Goal: Task Accomplishment & Management: Manage account settings

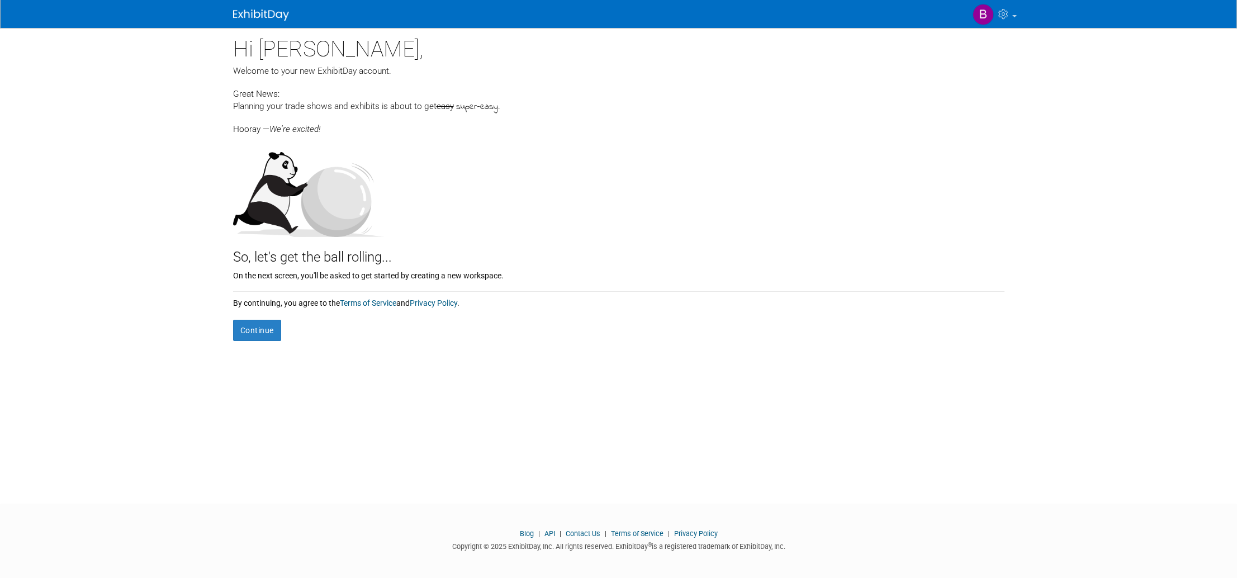
drag, startPoint x: 260, startPoint y: 328, endPoint x: 346, endPoint y: 327, distance: 86.1
click at [277, 329] on button "Continue" at bounding box center [257, 330] width 48 height 21
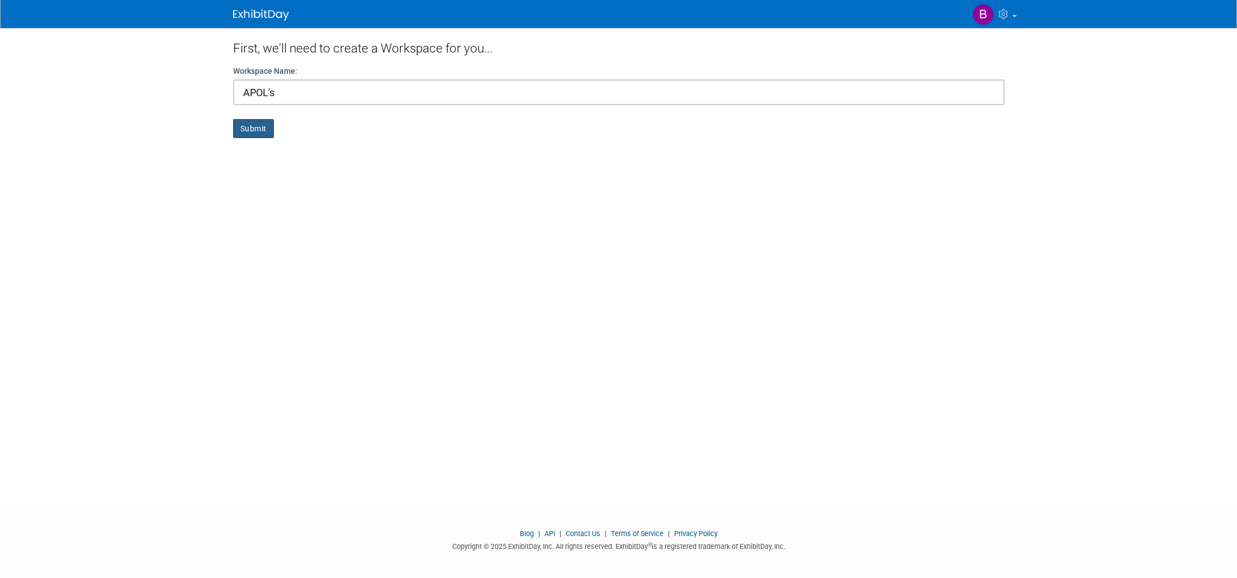
type input "APOL's"
click at [267, 135] on button "Submit" at bounding box center [253, 128] width 41 height 19
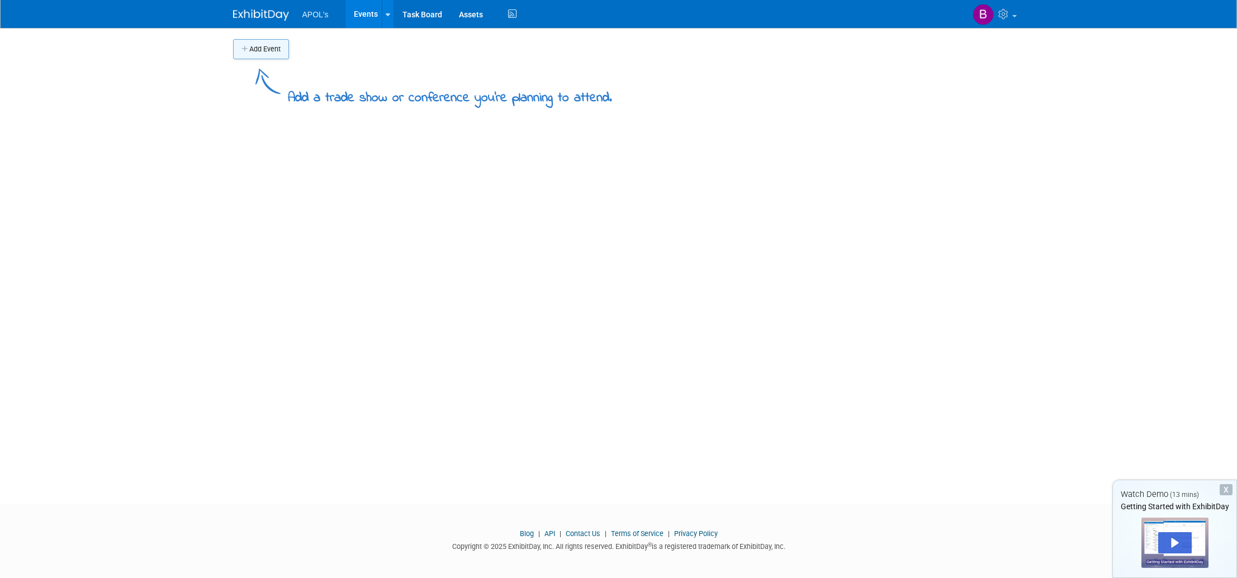
click at [278, 48] on button "Add Event" at bounding box center [261, 49] width 56 height 20
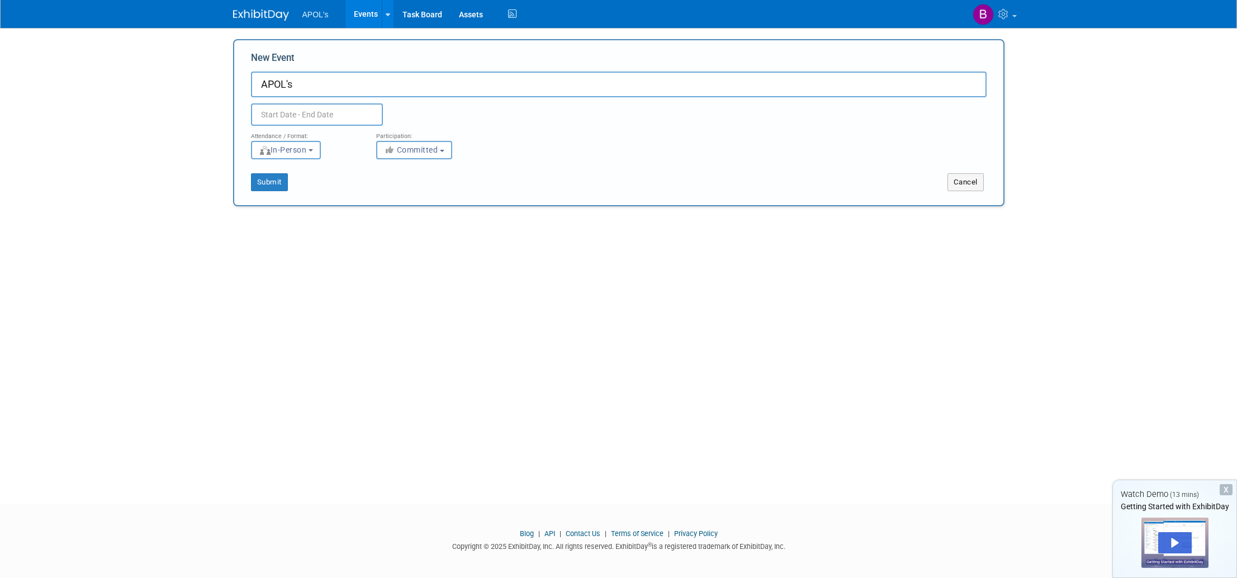
type input "APOL's"
click at [325, 116] on input "text" at bounding box center [317, 114] width 132 height 22
drag, startPoint x: 609, startPoint y: 152, endPoint x: 580, endPoint y: 145, distance: 30.4
click at [603, 150] on div "Attendance / Format: <img src="https://www.exhibitday.com/Images/Format-InPerso…" at bounding box center [619, 141] width 752 height 34
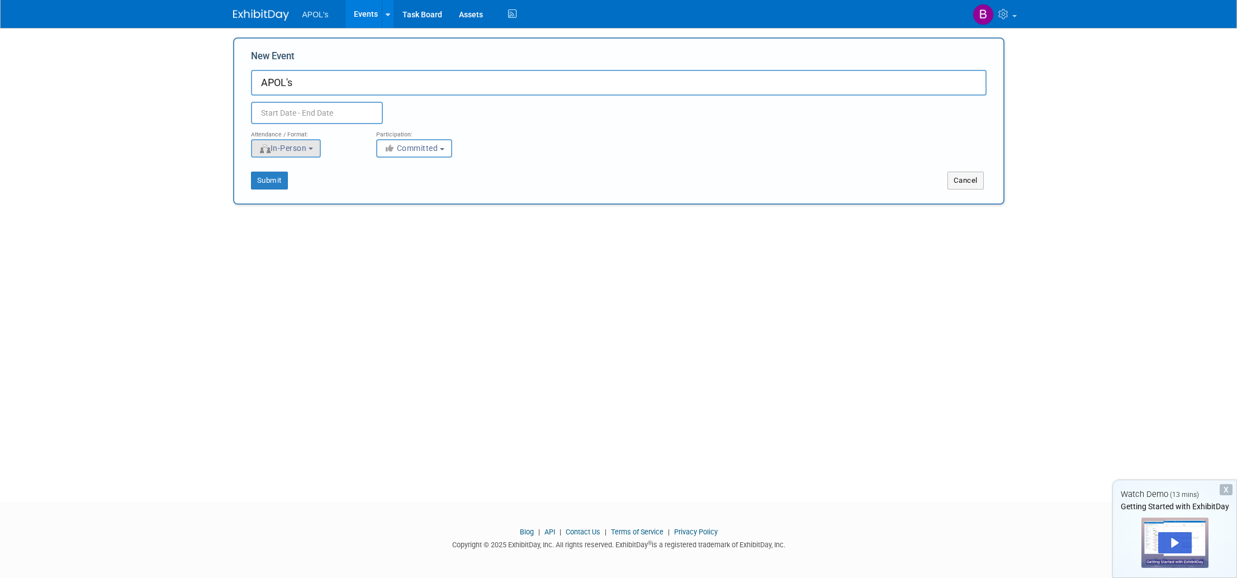
click at [320, 149] on button "In-Person" at bounding box center [286, 148] width 70 height 18
click at [305, 172] on label "In-Person" at bounding box center [289, 171] width 65 height 15
click at [262, 172] on input "In-Person" at bounding box center [257, 171] width 7 height 7
click at [489, 183] on div "Submit" at bounding box center [394, 181] width 320 height 18
click at [432, 158] on div "Submit Cancel" at bounding box center [619, 174] width 752 height 32
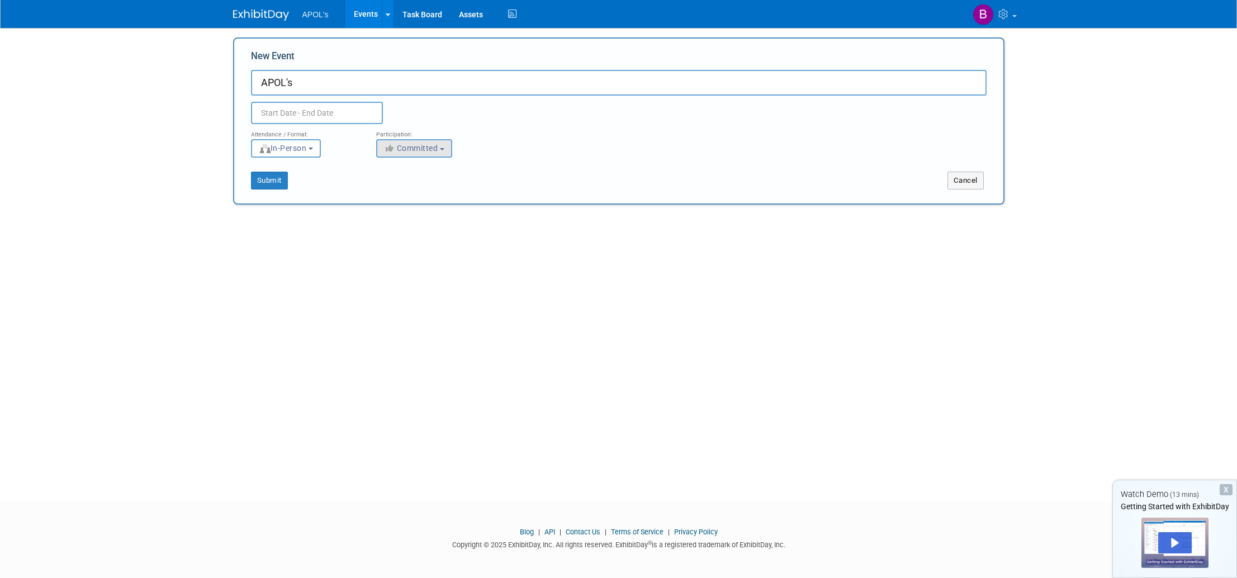
click at [434, 151] on span "Committed" at bounding box center [411, 148] width 54 height 9
click at [435, 193] on label "Considering" at bounding box center [419, 188] width 74 height 15
click at [387, 192] on input "Considering" at bounding box center [383, 188] width 7 height 7
drag, startPoint x: 681, startPoint y: 162, endPoint x: 849, endPoint y: 177, distance: 168.9
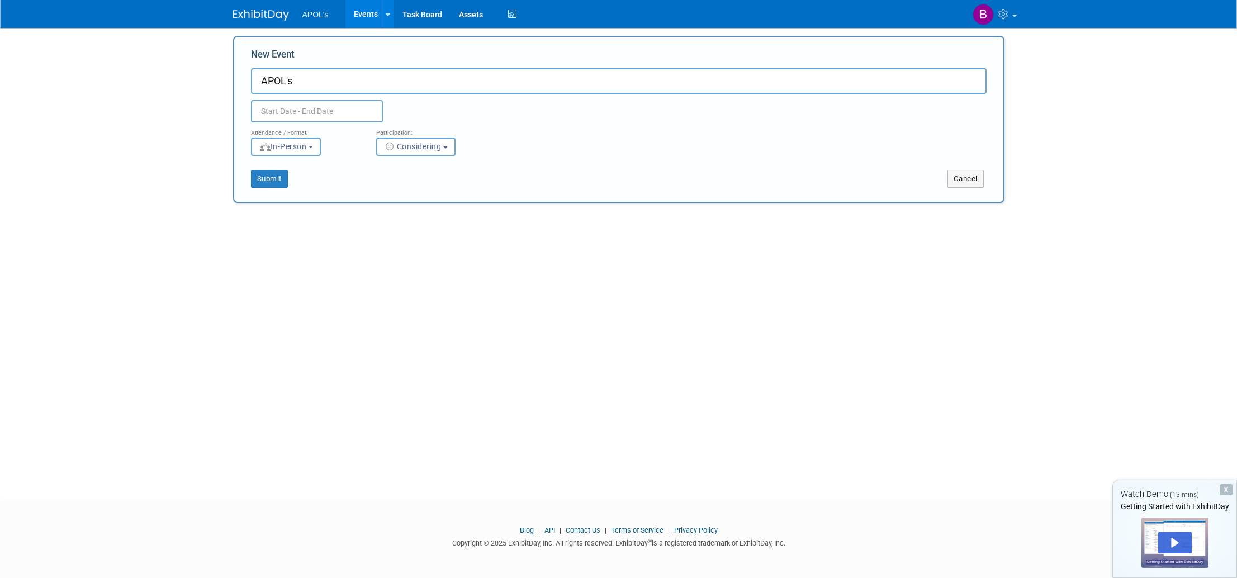
click at [690, 165] on div "Submit Cancel" at bounding box center [619, 172] width 752 height 32
click at [415, 144] on span "Considering" at bounding box center [413, 146] width 58 height 9
click at [432, 171] on label "Committed" at bounding box center [419, 170] width 74 height 15
click at [387, 171] on input "Committed" at bounding box center [383, 170] width 7 height 7
select select "1"
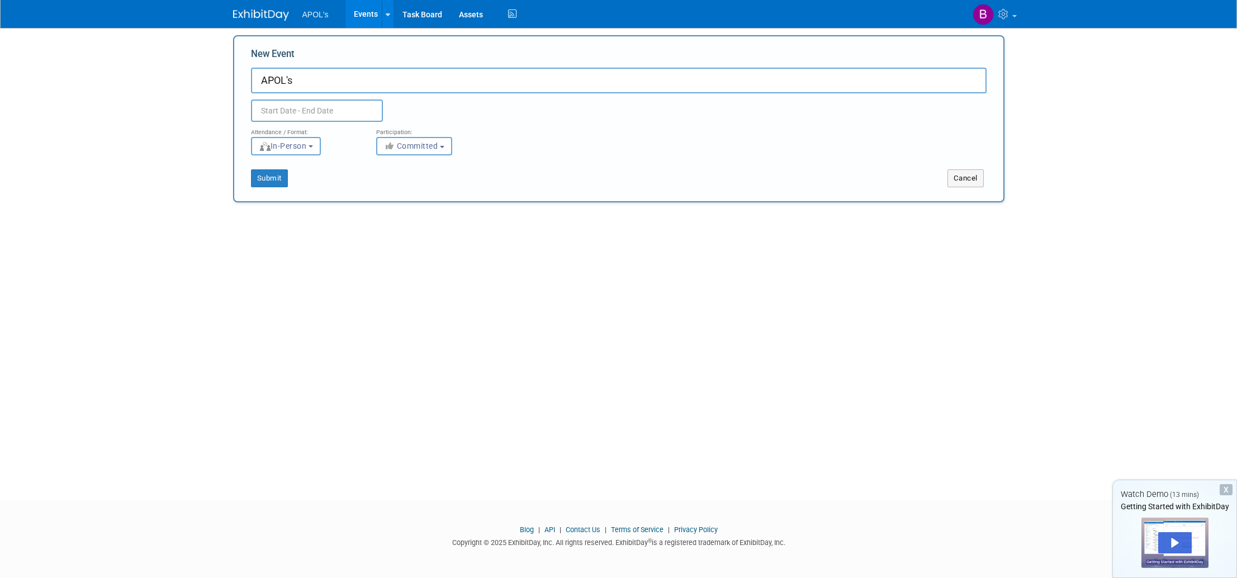
scroll to position [4, 0]
click at [316, 86] on input "APOL's" at bounding box center [619, 81] width 736 height 26
paste input "nteractive pop up experience;"
click at [294, 83] on input "APOL's nteractive pop up experience;" at bounding box center [619, 81] width 736 height 26
drag, startPoint x: 695, startPoint y: 349, endPoint x: 578, endPoint y: 292, distance: 130.3
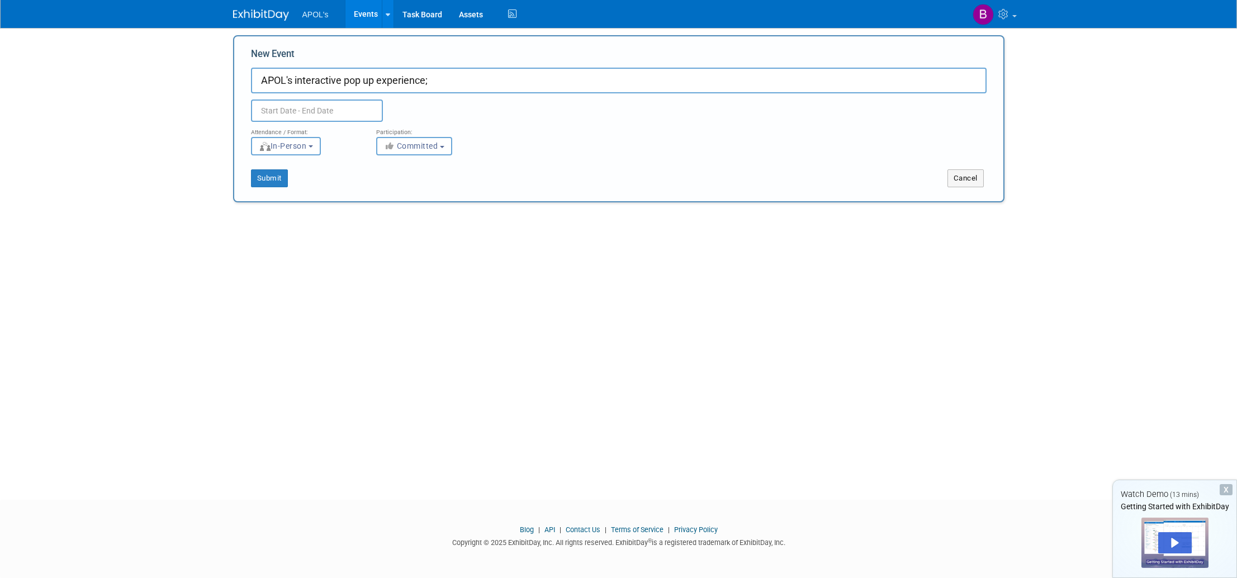
click at [694, 349] on div "Add Event Add a trade show or conference you're planning to attend. New Event A…" at bounding box center [619, 252] width 788 height 456
click at [296, 77] on input "APOL's interactive pop up experience;" at bounding box center [619, 81] width 736 height 26
type input "APOL's Interactive pop up experience;"
drag, startPoint x: 623, startPoint y: 253, endPoint x: 648, endPoint y: 263, distance: 27.3
click at [623, 253] on div "Add Event Add a trade show or conference you're planning to attend. New Event A…" at bounding box center [619, 252] width 788 height 456
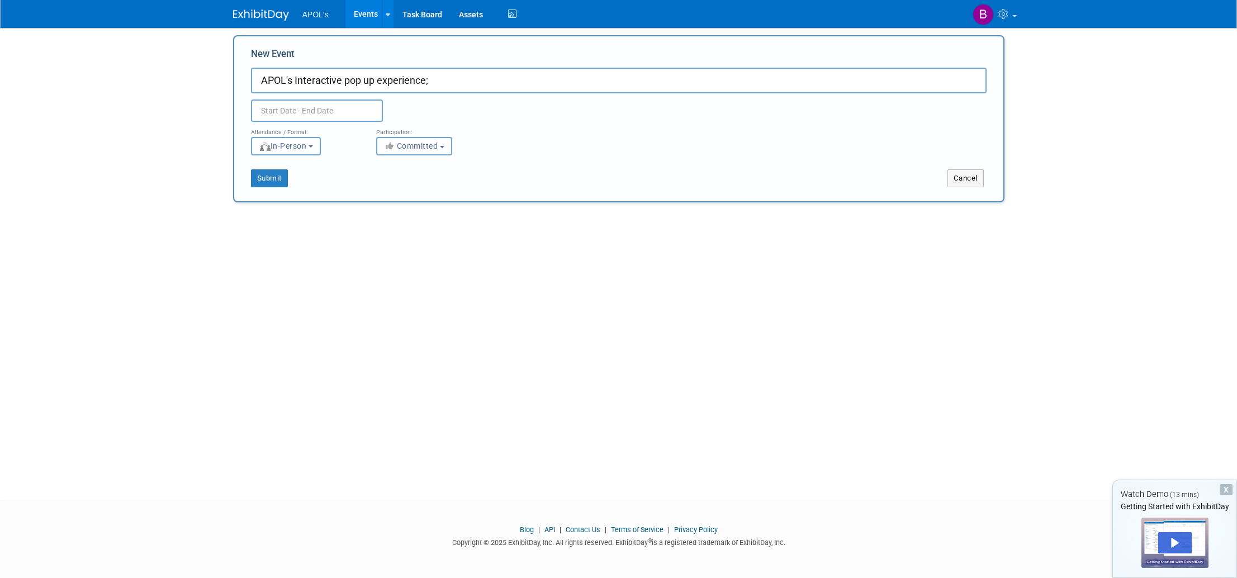
click at [276, 176] on button "Submit" at bounding box center [269, 178] width 37 height 18
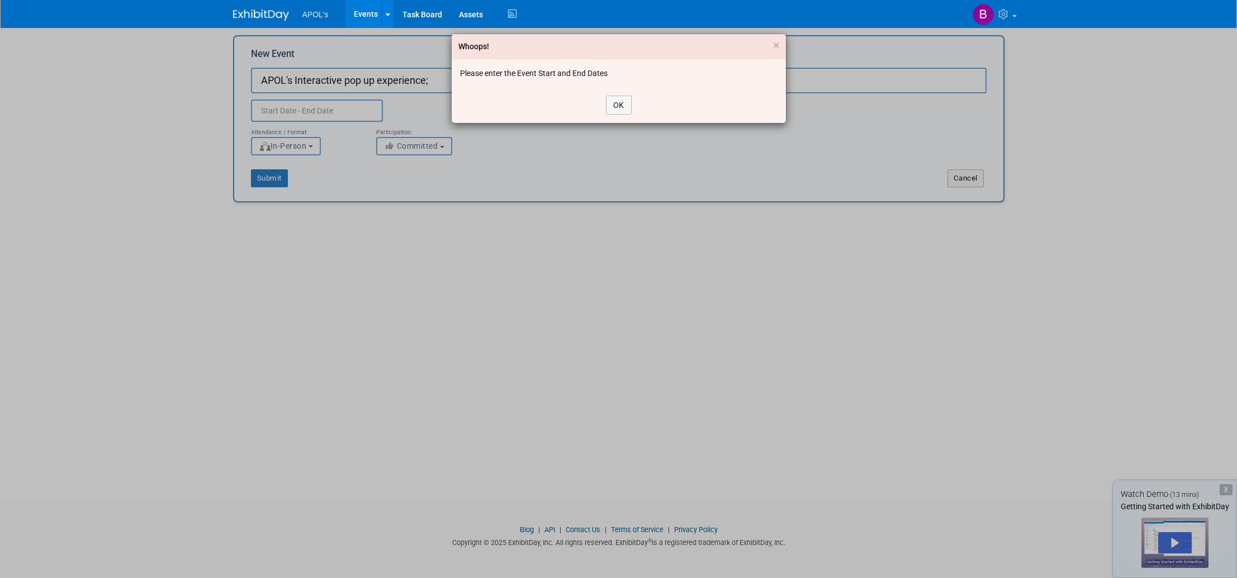
click at [626, 110] on button "OK" at bounding box center [619, 105] width 26 height 19
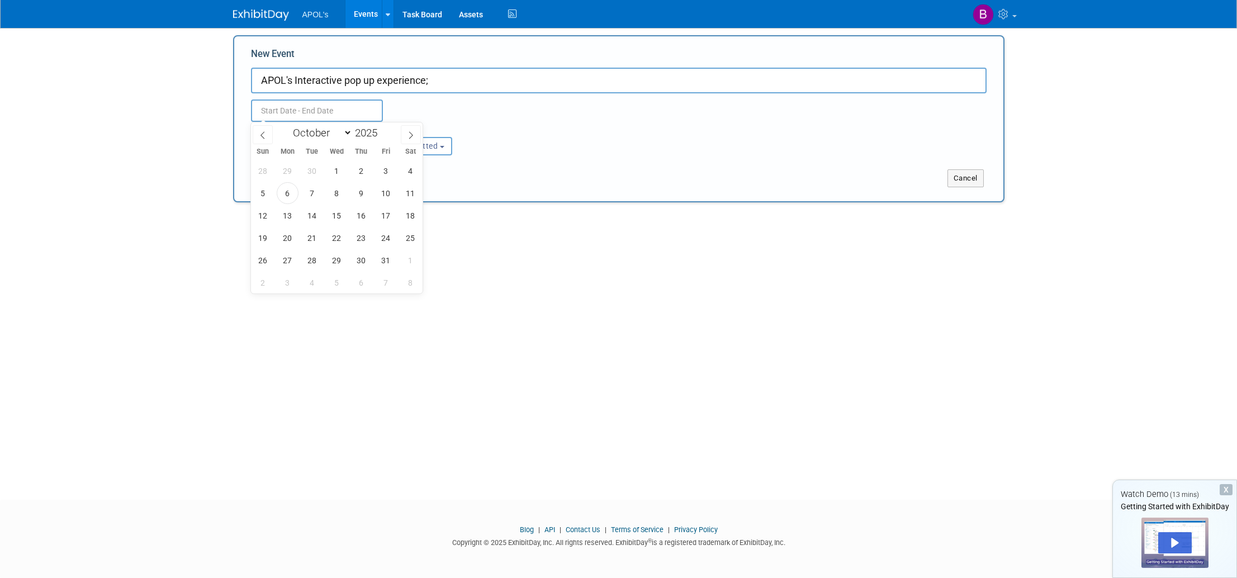
drag, startPoint x: 323, startPoint y: 109, endPoint x: 343, endPoint y: 125, distance: 25.8
click at [323, 109] on input "text" at bounding box center [317, 111] width 132 height 22
click at [367, 136] on input "2025" at bounding box center [369, 132] width 34 height 13
click at [386, 130] on span at bounding box center [382, 129] width 8 height 7
type input "2026"
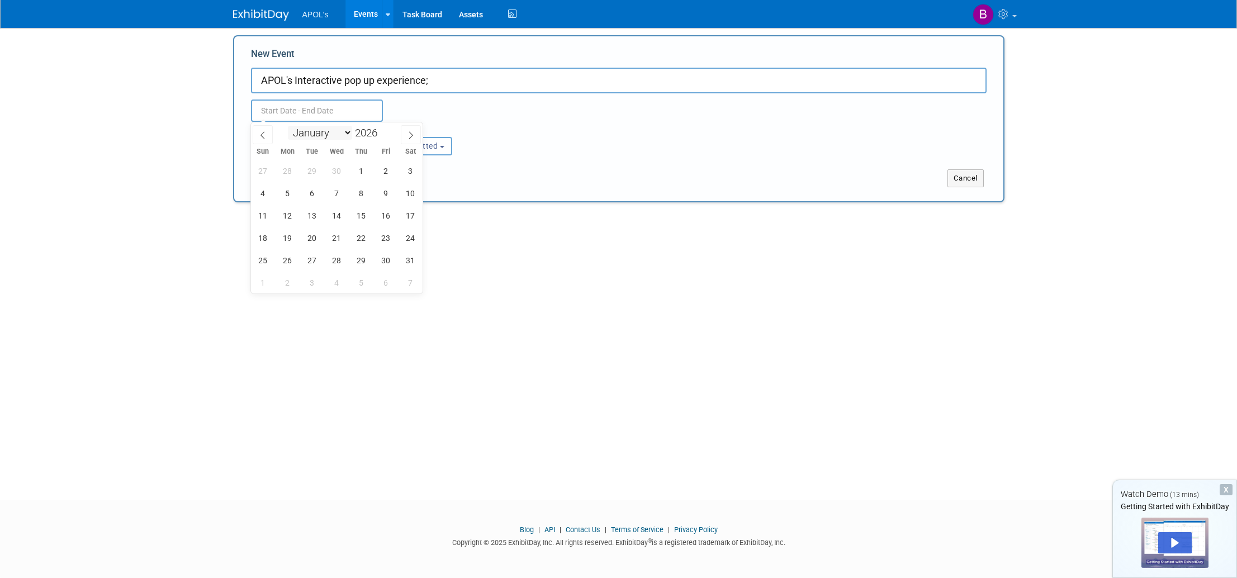
select select "2"
click at [790, 292] on div "Add Event Add a trade show or conference you're planning to attend. New Event A…" at bounding box center [619, 252] width 788 height 456
click at [306, 122] on div "Attendance / Format:" at bounding box center [305, 129] width 108 height 15
drag, startPoint x: 305, startPoint y: 111, endPoint x: 312, endPoint y: 101, distance: 12.9
click at [306, 110] on input "text" at bounding box center [317, 111] width 132 height 22
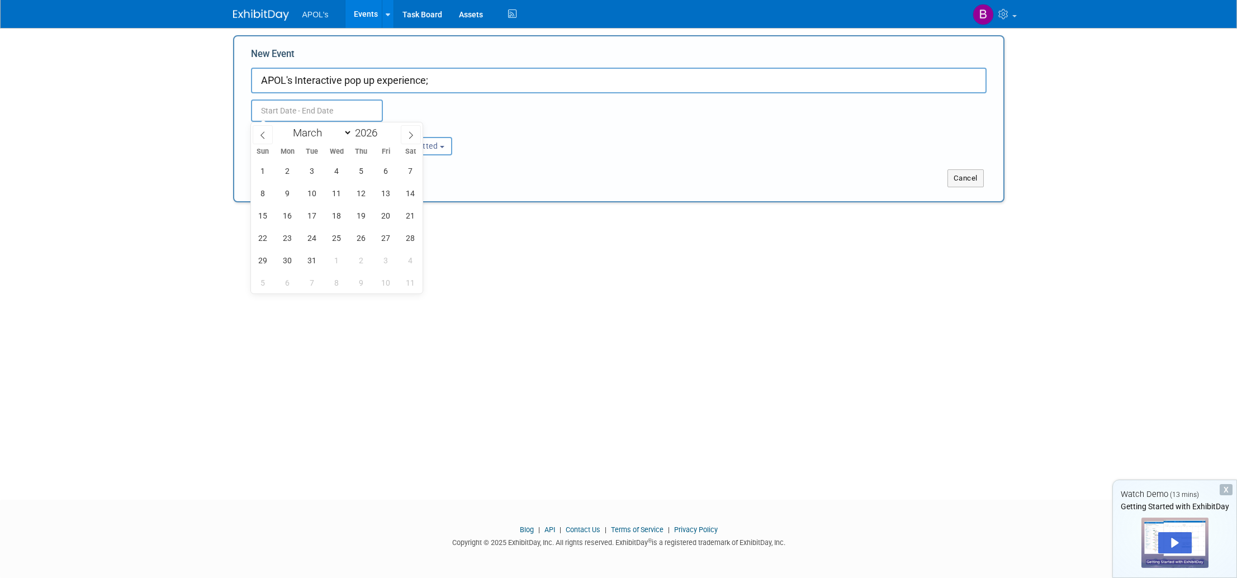
drag, startPoint x: 444, startPoint y: 108, endPoint x: 339, endPoint y: 105, distance: 105.7
click at [436, 106] on div "Duplicate Event Warning" at bounding box center [619, 107] width 752 height 29
drag, startPoint x: 286, startPoint y: 111, endPoint x: 292, endPoint y: 108, distance: 6.8
click at [288, 110] on input "text" at bounding box center [317, 111] width 132 height 22
click at [411, 177] on span "7" at bounding box center [411, 171] width 22 height 22
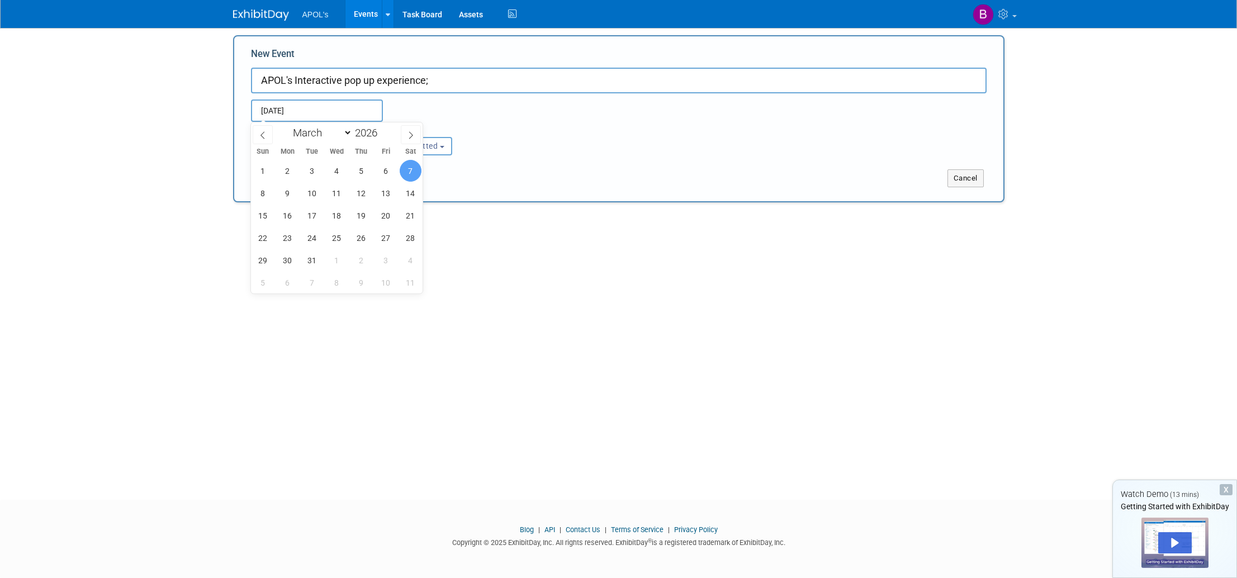
type input "Mar 7, 2026 to Mar 7, 2026"
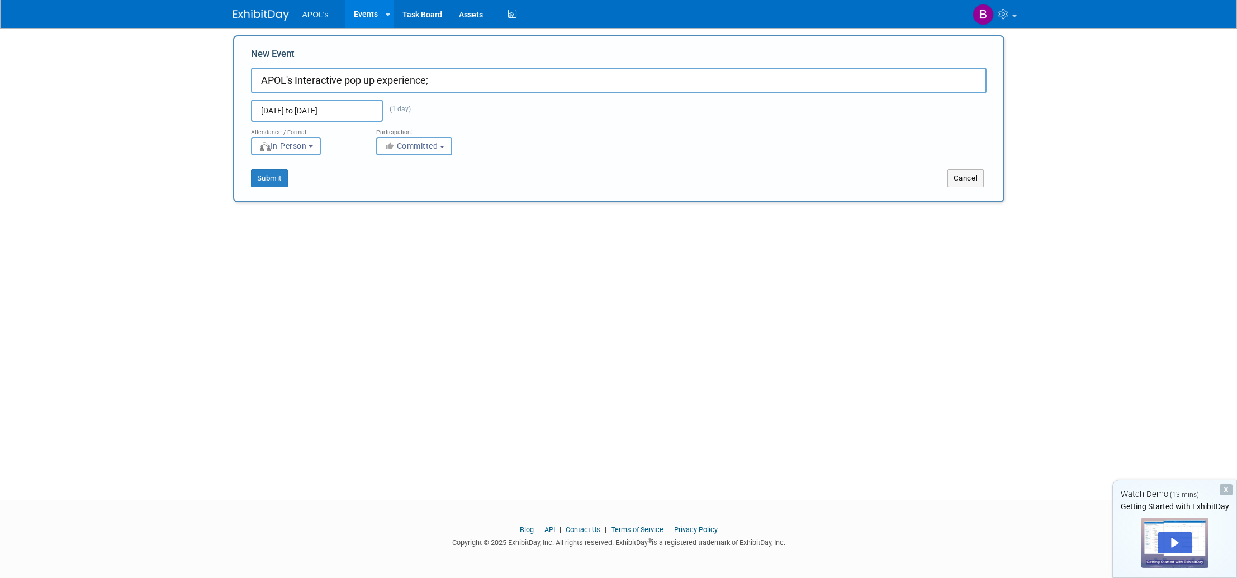
click at [607, 216] on div "Add Event Add a trade show or conference you're planning to attend. New Event A…" at bounding box center [619, 252] width 788 height 456
click at [268, 174] on button "Submit" at bounding box center [269, 178] width 37 height 18
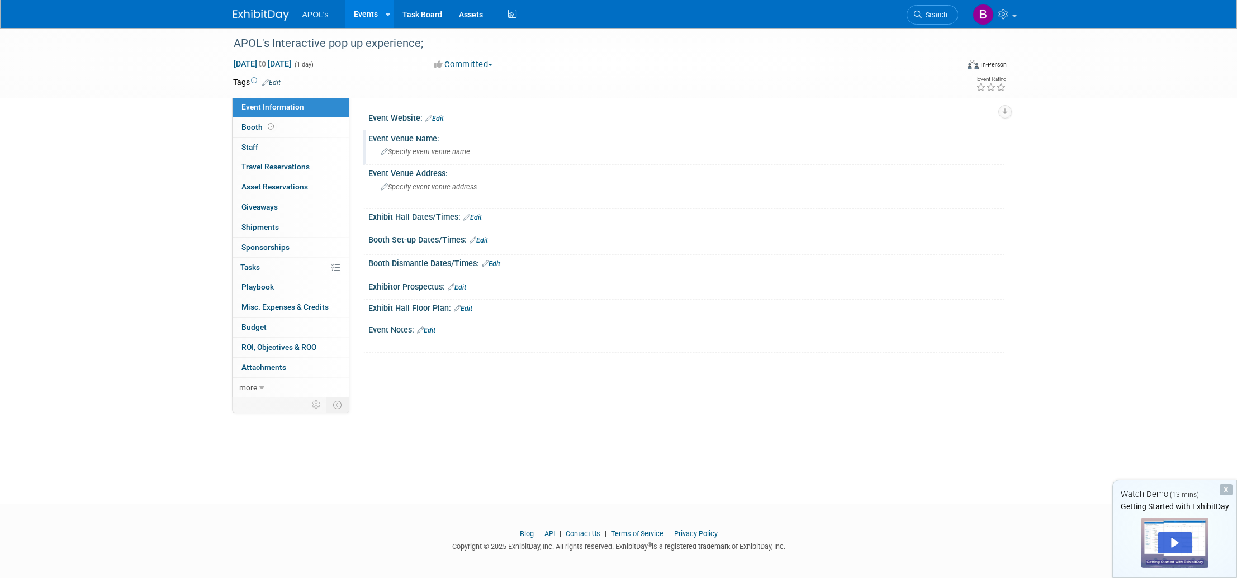
click at [432, 152] on span "Specify event venue name" at bounding box center [425, 152] width 89 height 8
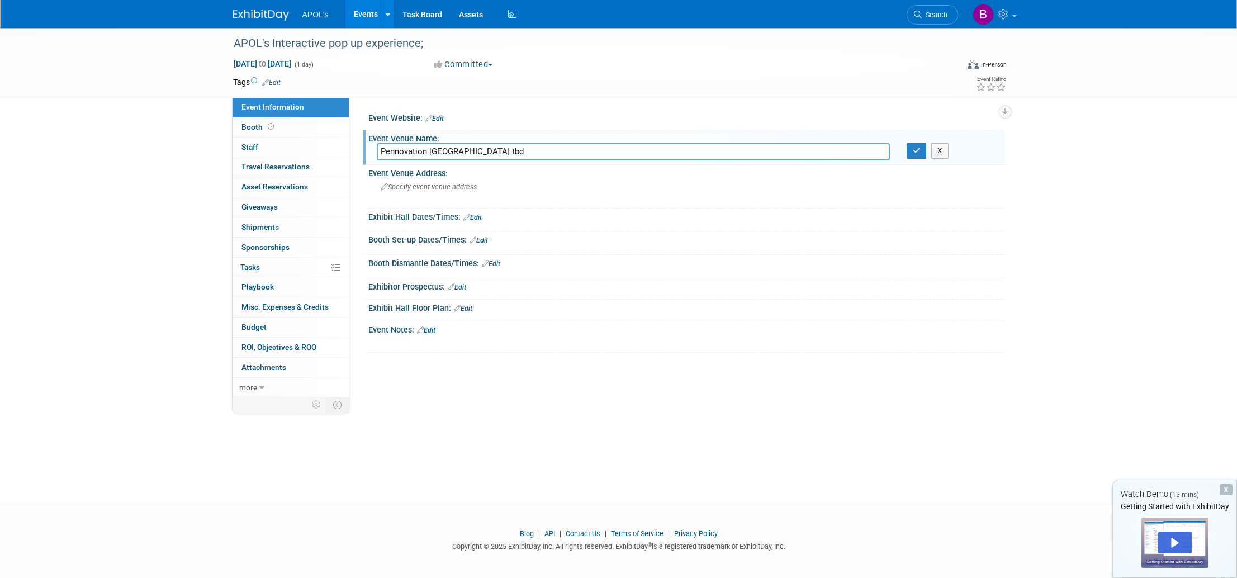
type input "Pennovation Civic Center tbd"
drag, startPoint x: 652, startPoint y: 322, endPoint x: 573, endPoint y: 274, distance: 92.5
click at [636, 310] on div "Event Website: Edit Event Venue Name: Pennovation Civic Center tbd X Event Venu…" at bounding box center [681, 231] width 630 height 243
click at [435, 187] on span "Specify event venue address" at bounding box center [429, 187] width 96 height 8
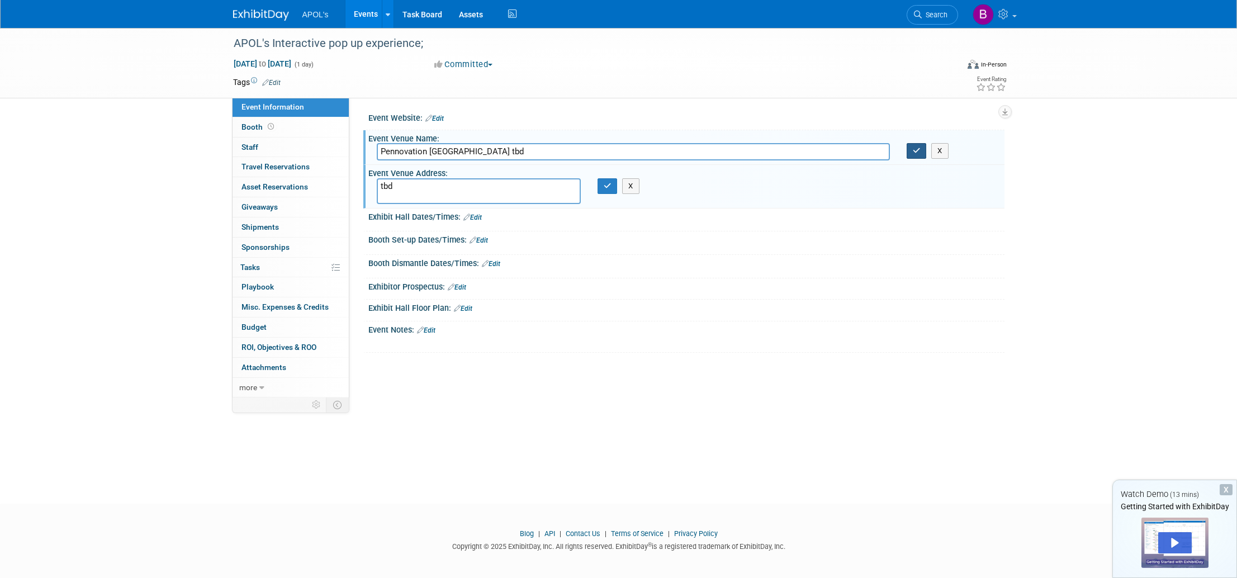
type textarea "tbd"
click at [918, 152] on icon "button" at bounding box center [917, 150] width 8 height 7
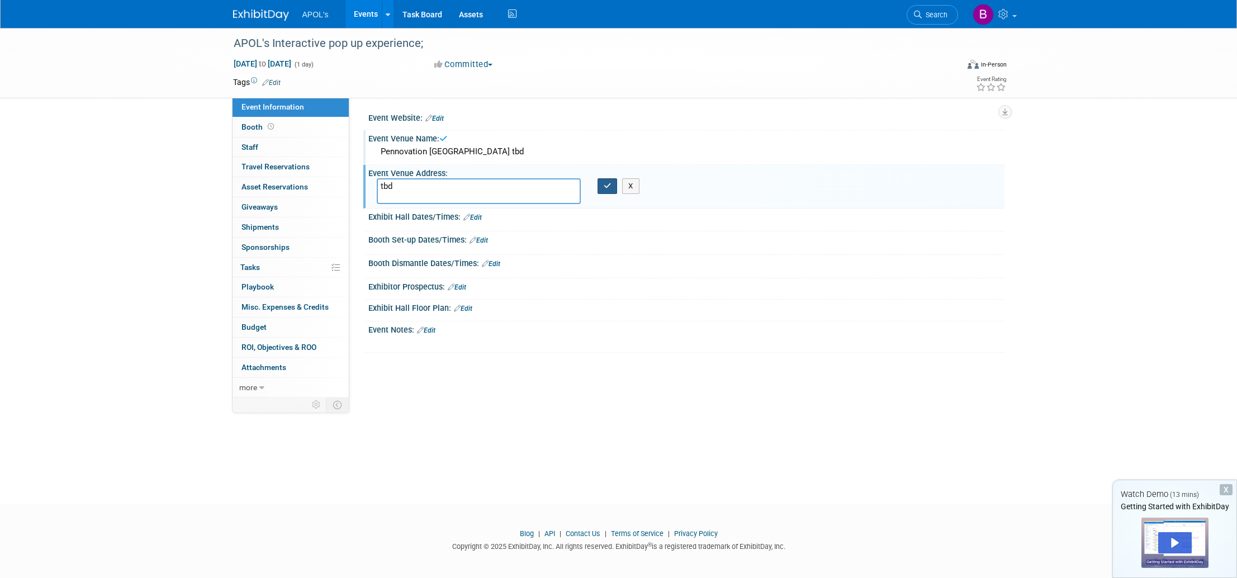
click at [606, 185] on icon "button" at bounding box center [608, 185] width 8 height 7
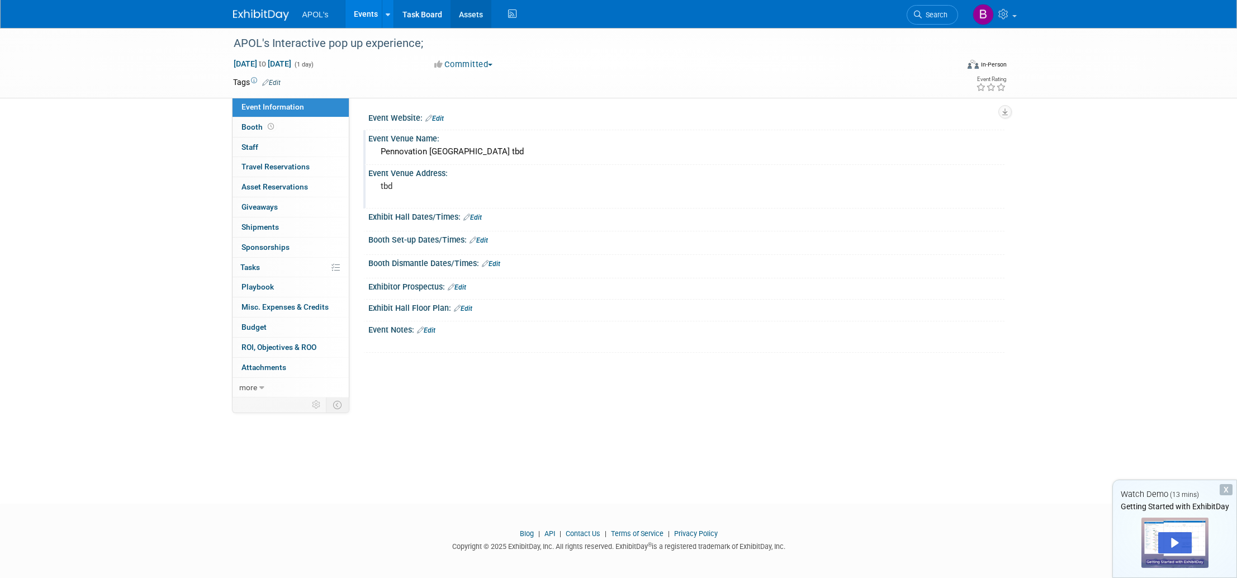
click at [471, 15] on link "Assets" at bounding box center [471, 14] width 41 height 28
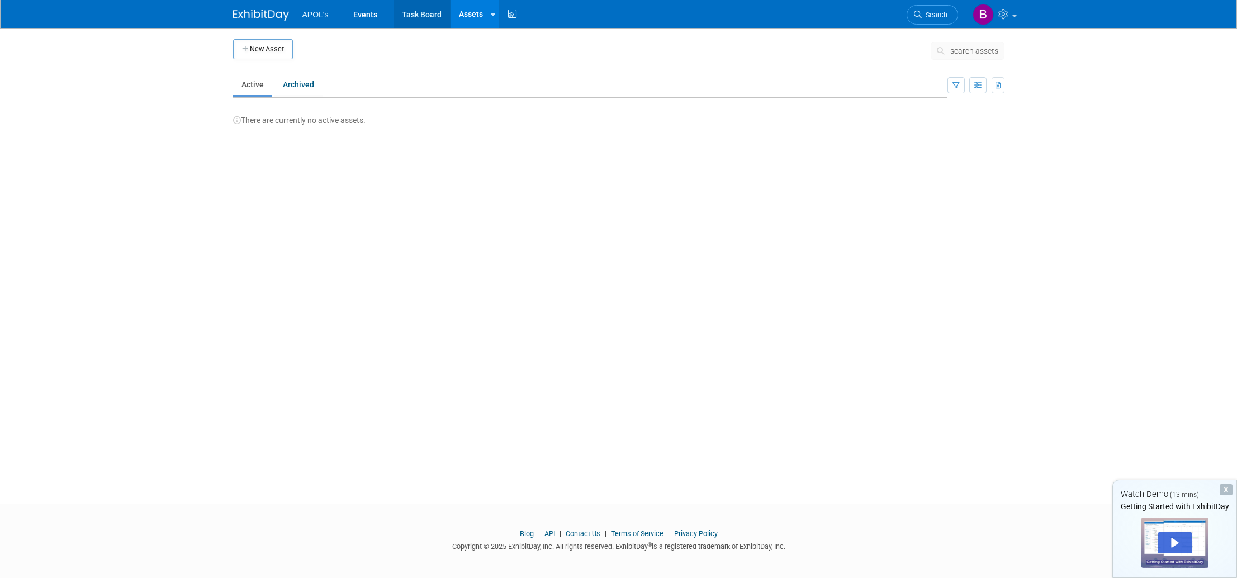
click at [403, 16] on link "Task Board" at bounding box center [422, 14] width 56 height 28
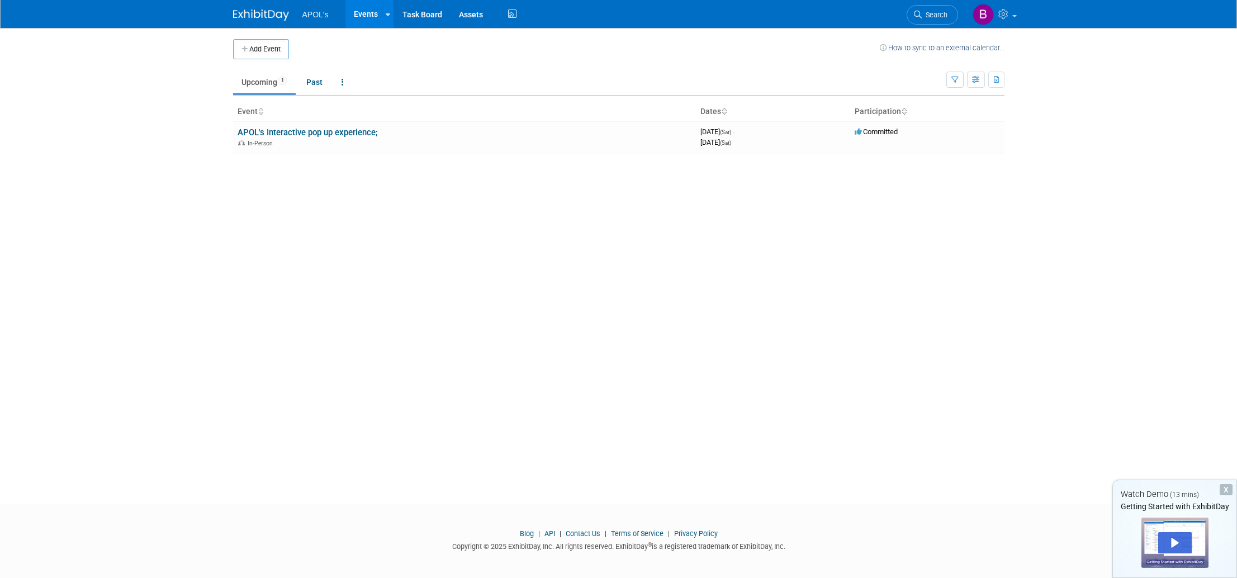
click at [321, 18] on span "APOL's" at bounding box center [315, 14] width 26 height 9
click at [368, 17] on link "Events" at bounding box center [365, 14] width 41 height 28
click at [1008, 17] on icon at bounding box center [1004, 14] width 13 height 10
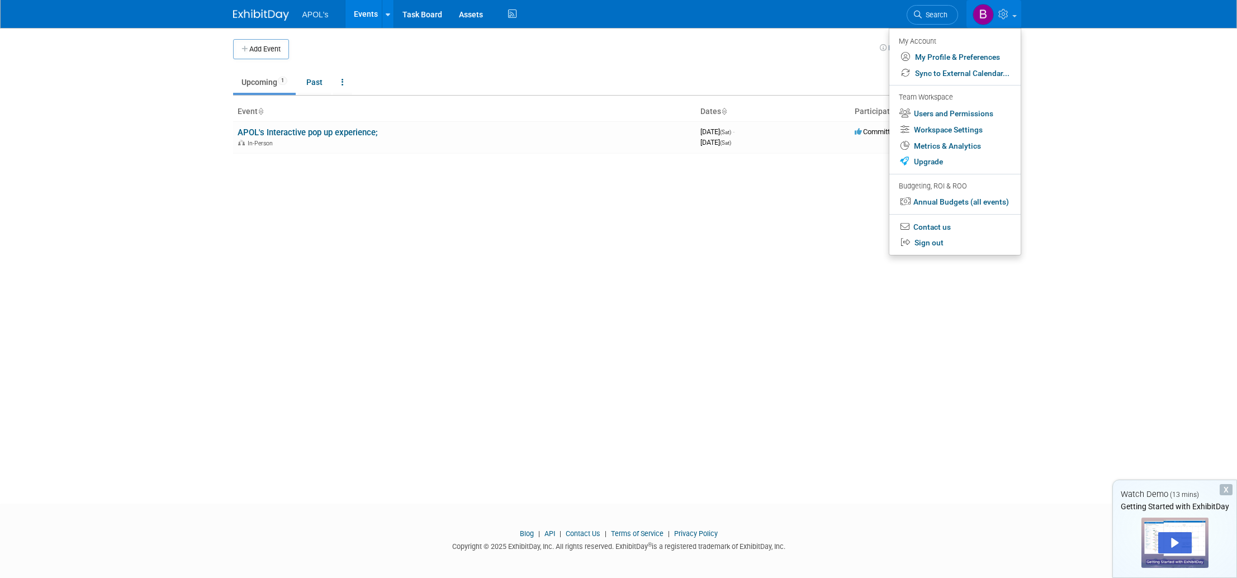
click at [765, 291] on div "Add Event How to sync to an external calendar... New Event Duplicate Event Warn…" at bounding box center [619, 256] width 788 height 456
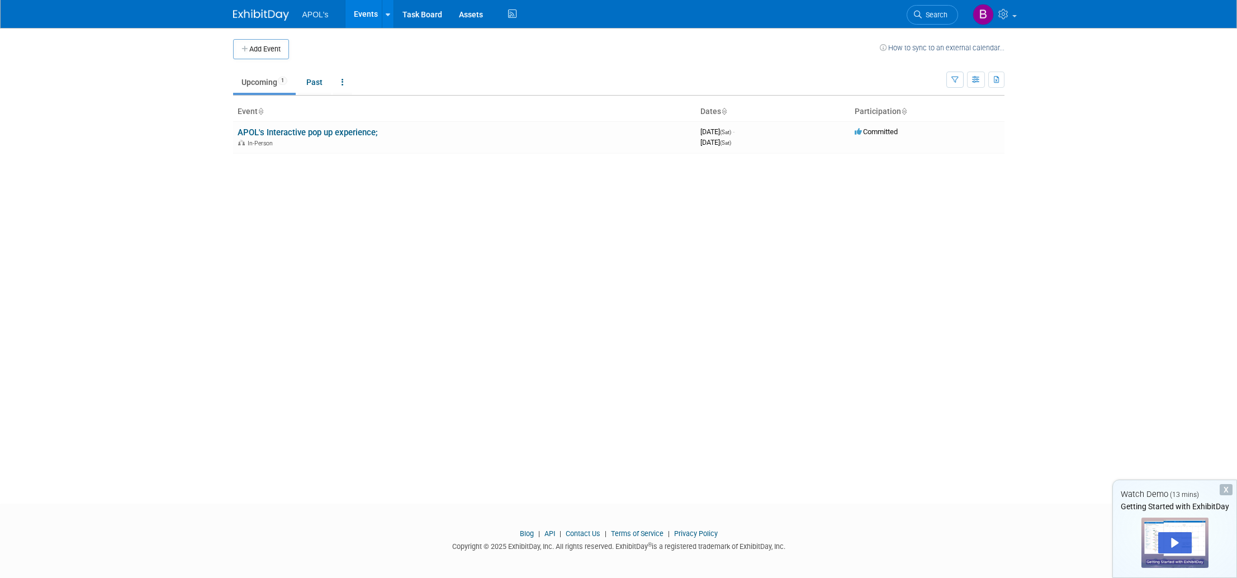
scroll to position [0, 1]
click at [325, 18] on span "APOL's" at bounding box center [315, 14] width 26 height 9
click at [262, 10] on img at bounding box center [261, 15] width 56 height 11
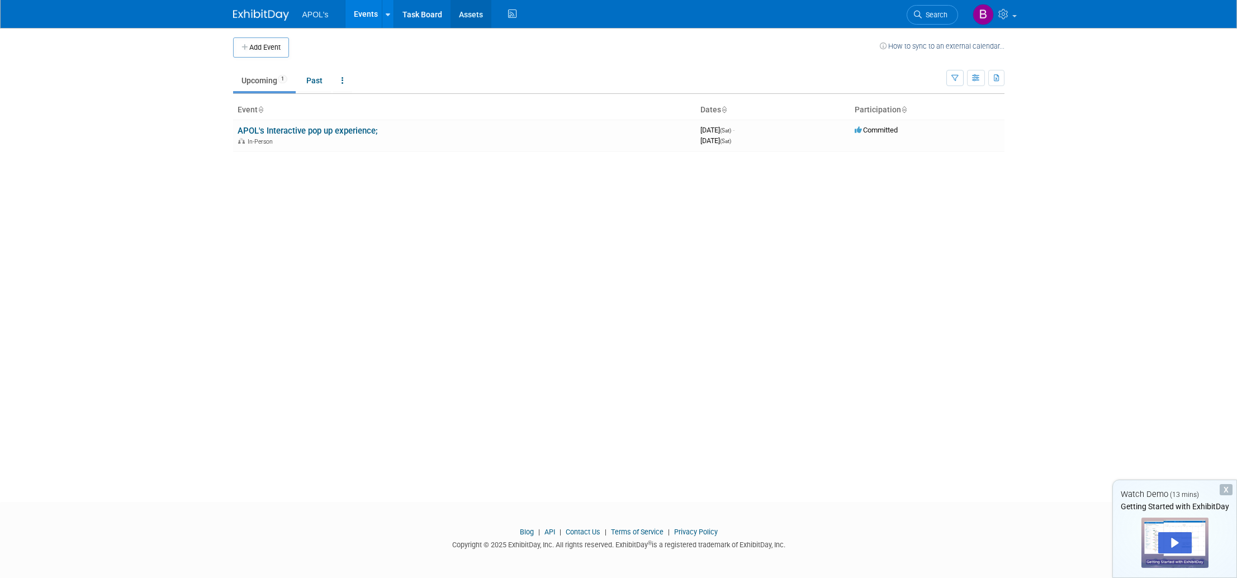
click at [461, 18] on link "Assets" at bounding box center [471, 14] width 41 height 28
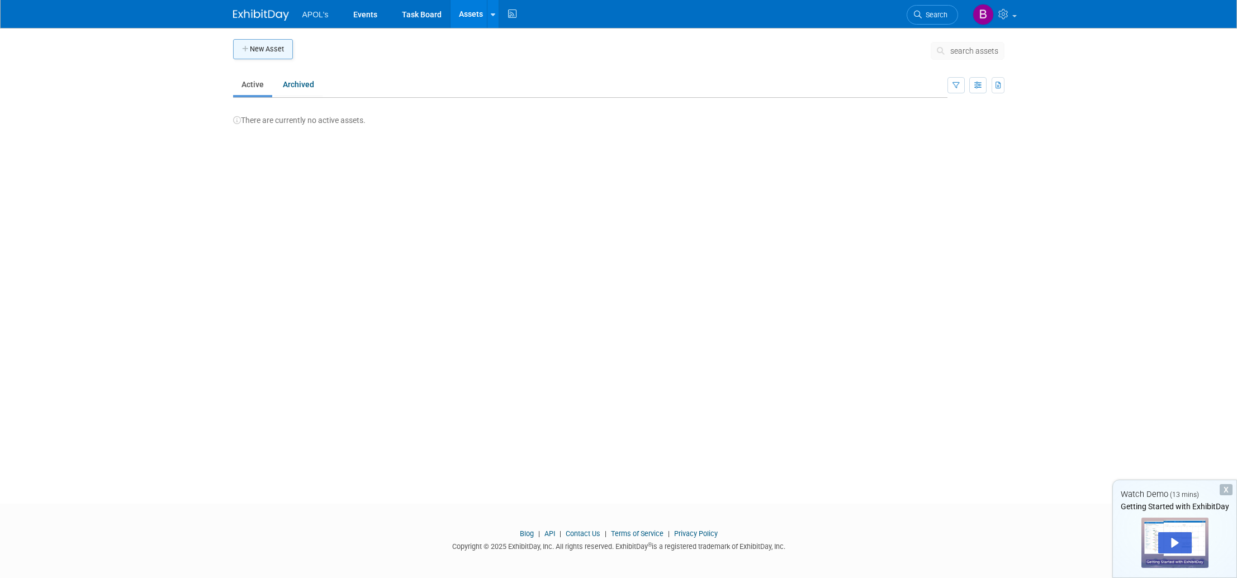
click at [270, 48] on button "New Asset" at bounding box center [263, 49] width 60 height 20
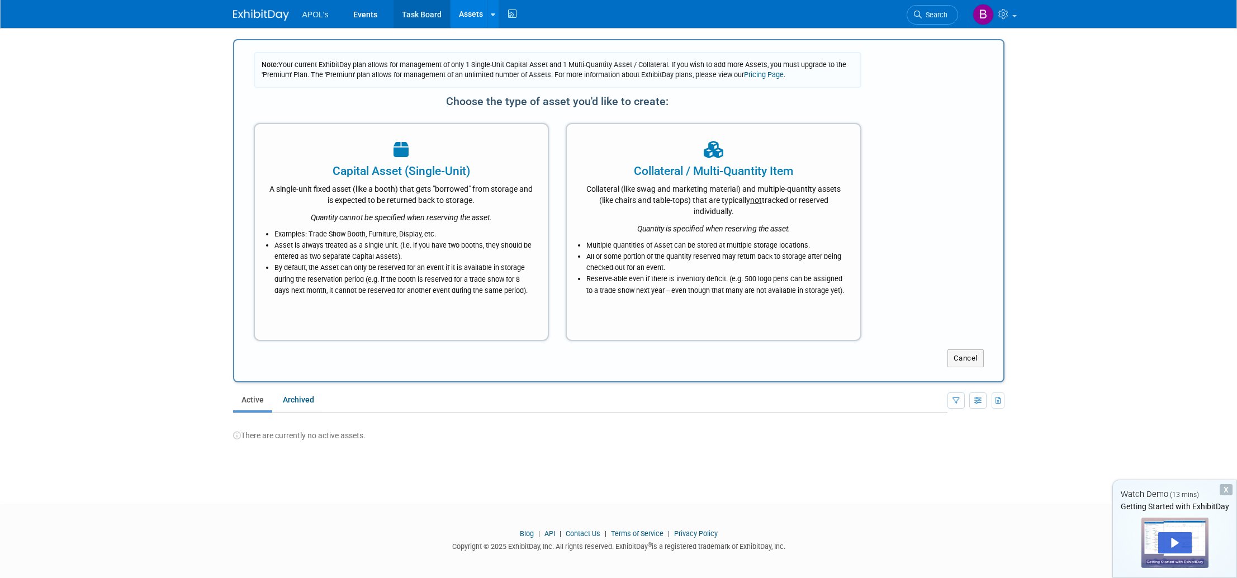
click at [421, 21] on link "Task Board" at bounding box center [422, 14] width 56 height 28
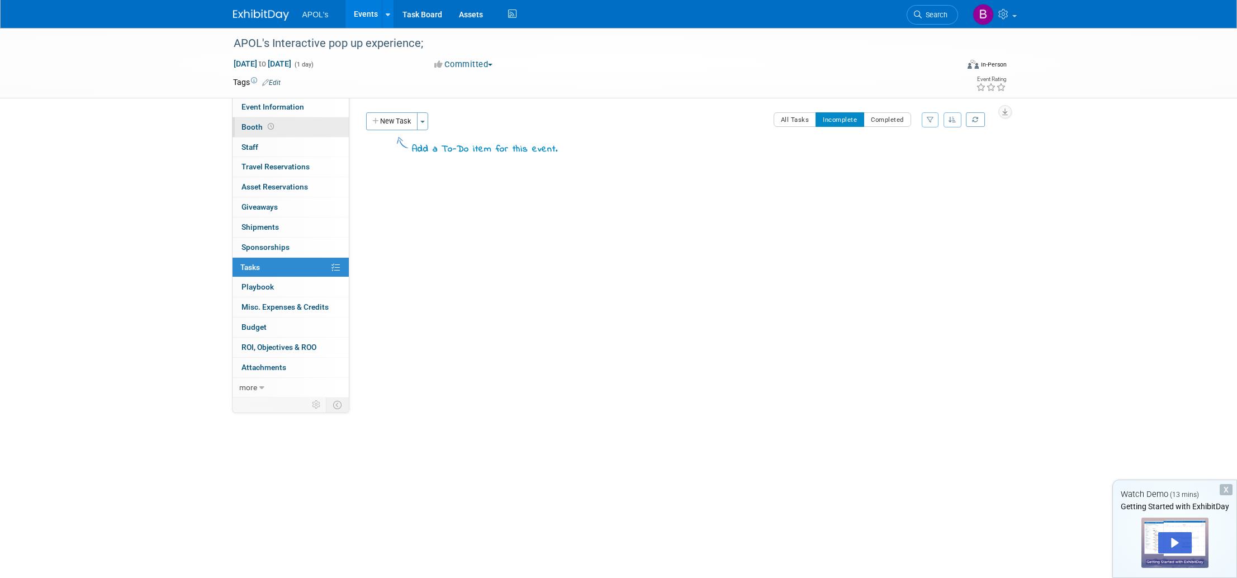
click at [252, 127] on span "Booth" at bounding box center [259, 126] width 35 height 9
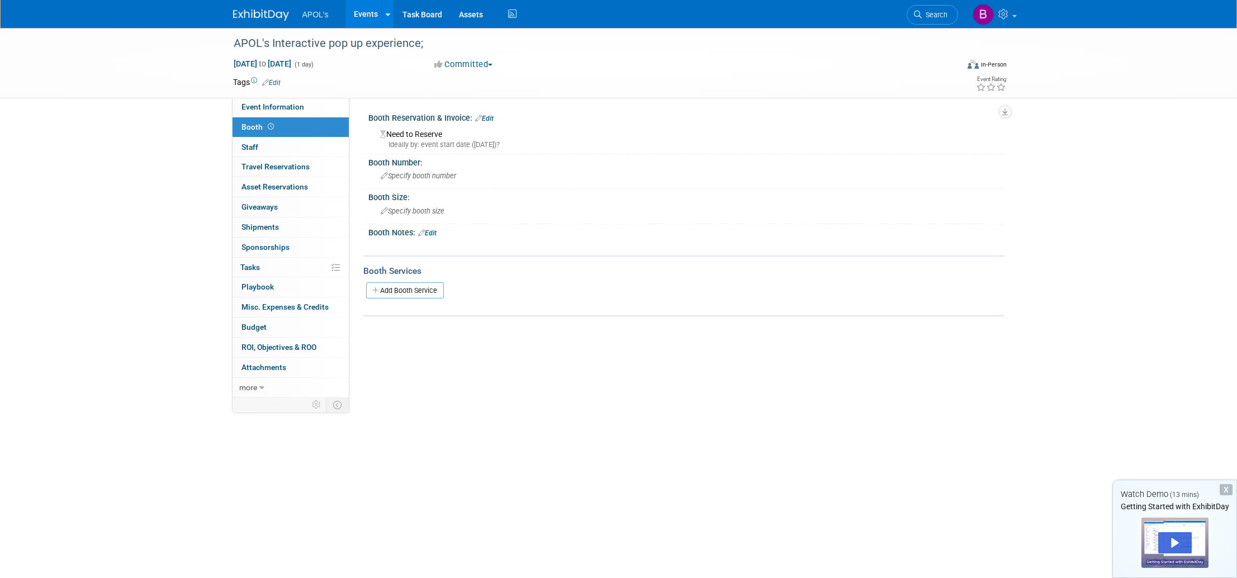
click at [268, 126] on icon at bounding box center [271, 127] width 6 height 6
drag, startPoint x: 278, startPoint y: 285, endPoint x: 286, endPoint y: 285, distance: 7.8
click at [278, 285] on link "0 Playbook 0" at bounding box center [291, 287] width 116 height 20
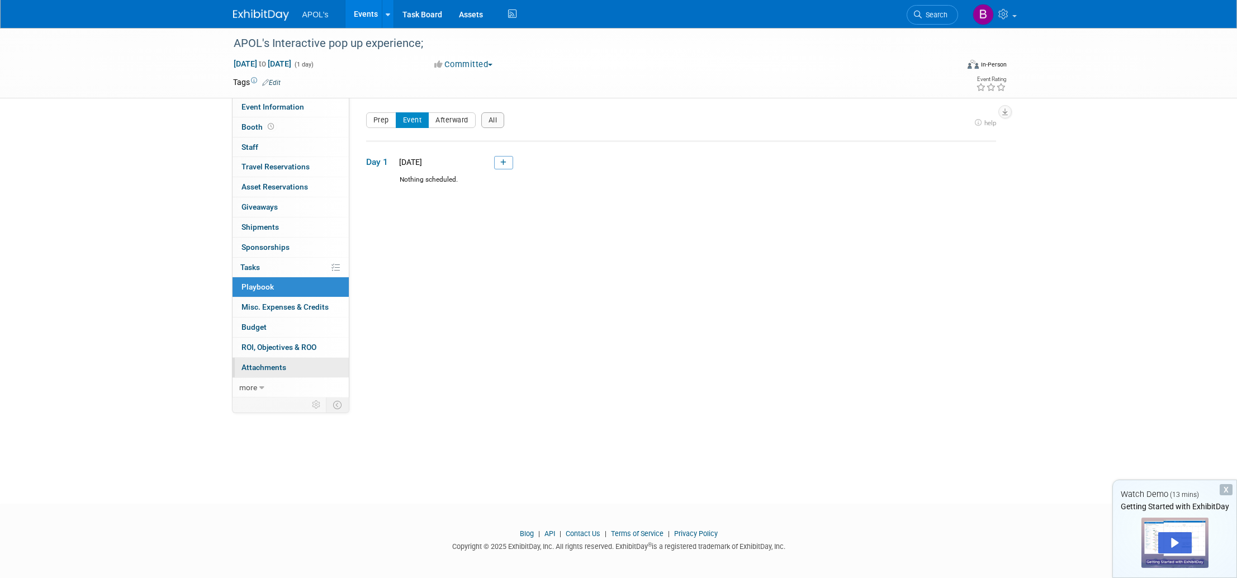
drag, startPoint x: 276, startPoint y: 320, endPoint x: 280, endPoint y: 354, distance: 33.8
click at [276, 321] on link "Budget" at bounding box center [291, 328] width 116 height 20
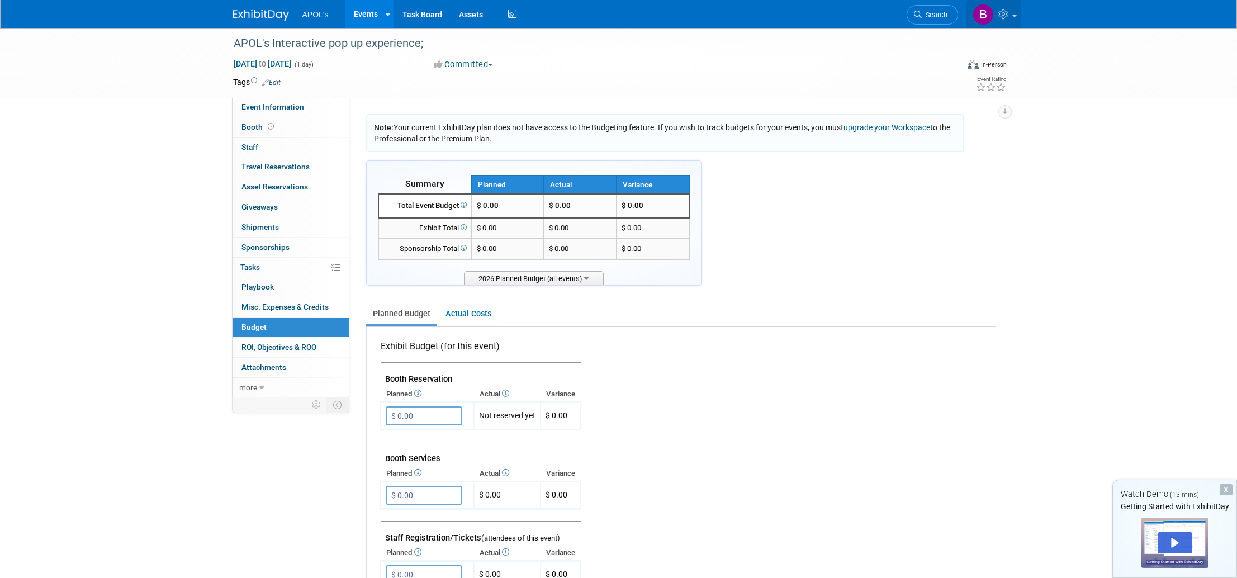
click at [1013, 16] on span at bounding box center [1014, 16] width 4 height 2
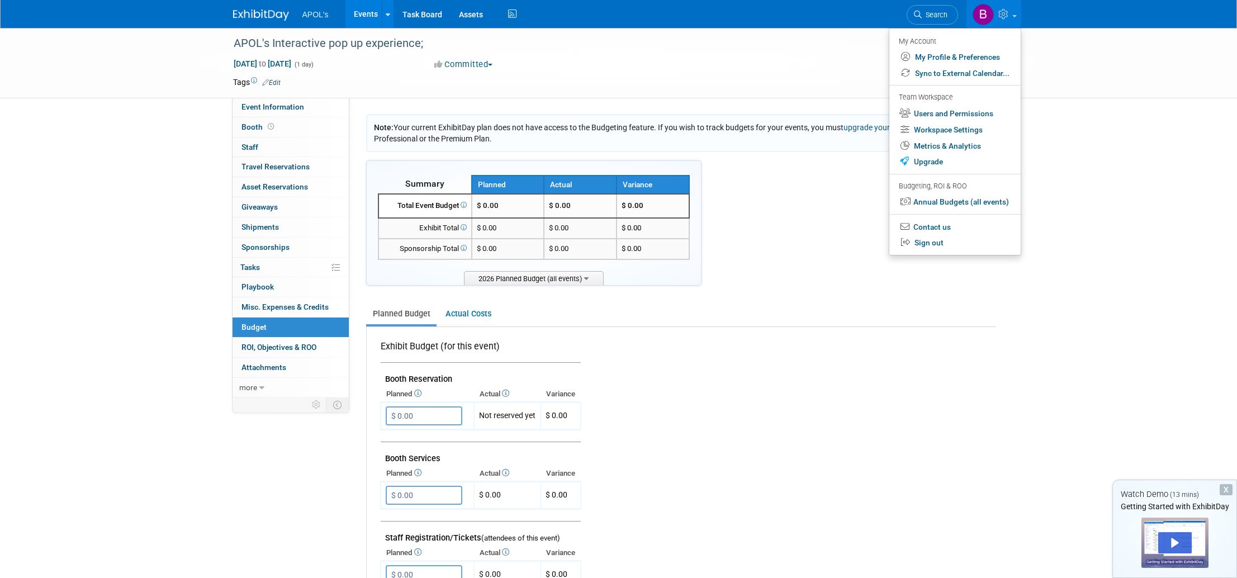
click at [943, 239] on link "Sign out" at bounding box center [954, 243] width 131 height 16
